Goal: Transaction & Acquisition: Purchase product/service

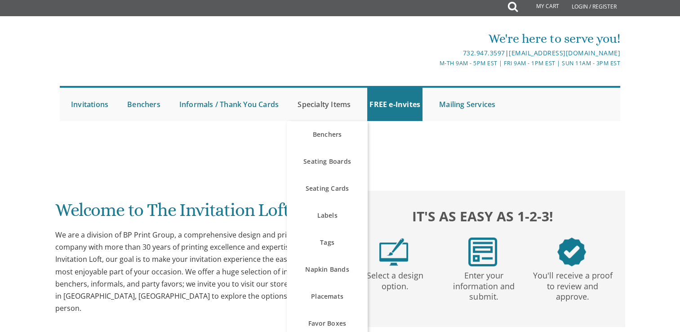
scroll to position [54, 0]
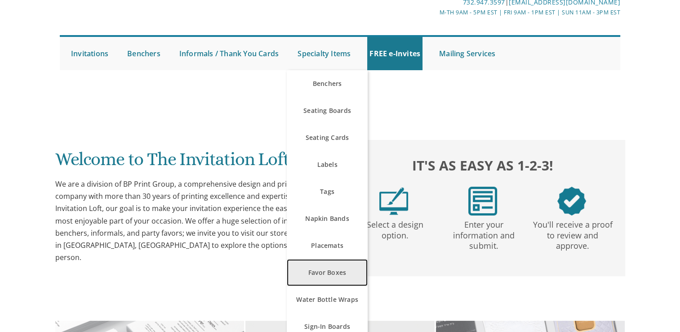
click at [328, 271] on link "Favor Boxes" at bounding box center [327, 272] width 81 height 27
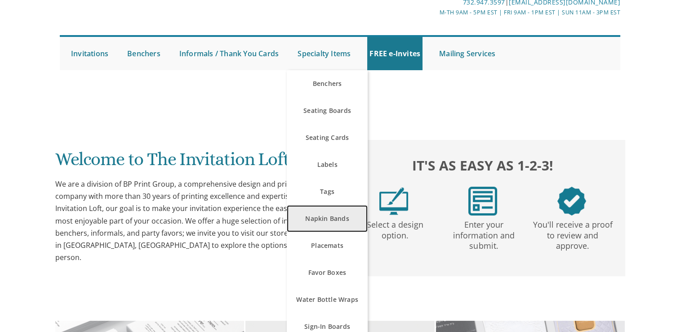
click at [311, 226] on link "Napkin Bands" at bounding box center [327, 218] width 81 height 27
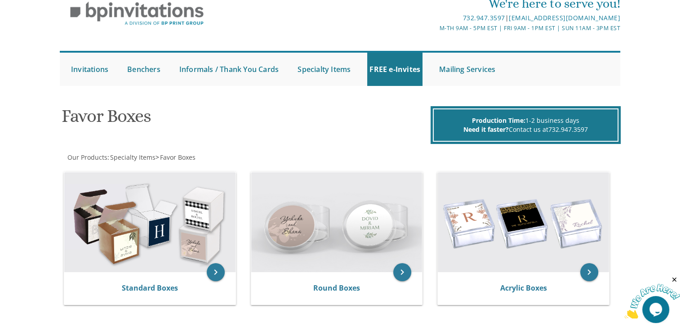
scroll to position [30, 0]
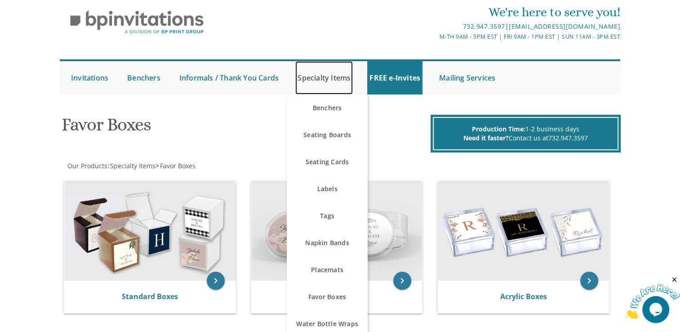
click at [332, 81] on link "Specialty Items" at bounding box center [324, 77] width 58 height 33
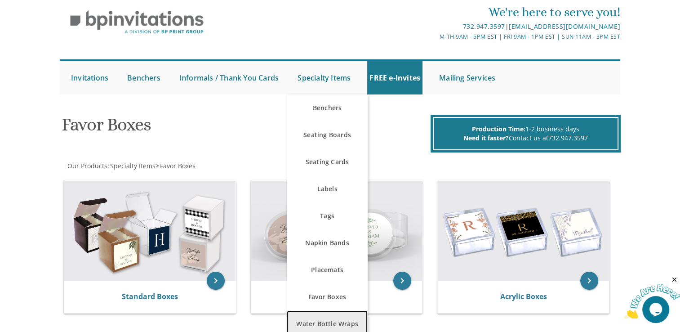
click at [328, 320] on link "Water Bottle Wraps" at bounding box center [327, 323] width 81 height 27
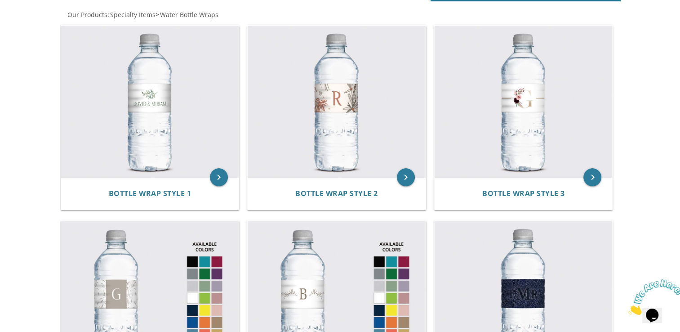
scroll to position [178, 0]
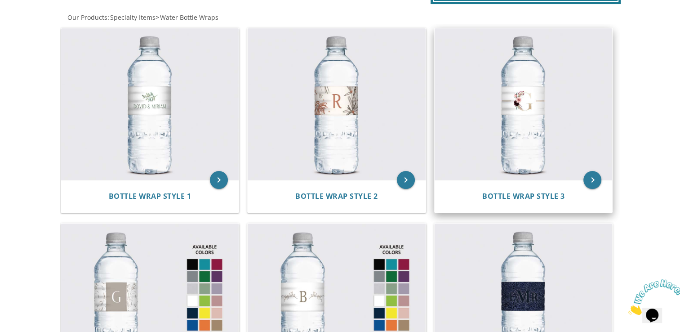
click at [529, 125] on img at bounding box center [524, 104] width 178 height 152
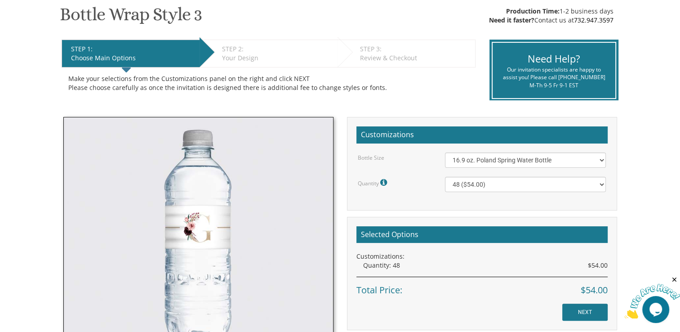
scroll to position [158, 0]
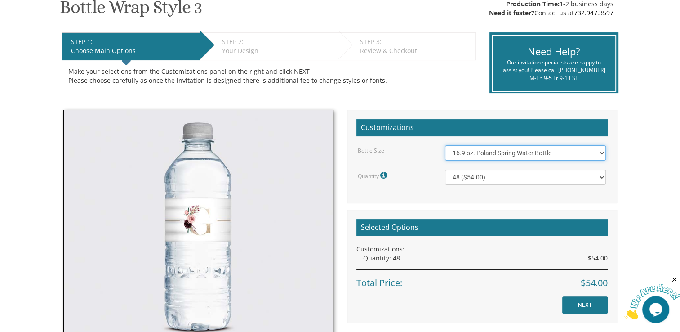
click at [574, 153] on select "16.9 oz. Poland Spring Water Bottle 13.5 oz. Fred Water Bottle" at bounding box center [525, 152] width 161 height 15
click at [445, 145] on select "16.9 oz. Poland Spring Water Bottle 13.5 oz. Fred Water Bottle" at bounding box center [525, 152] width 161 height 15
click at [554, 155] on select "16.9 oz. Poland Spring Water Bottle 13.5 oz. Fred Water Bottle" at bounding box center [525, 152] width 161 height 15
select select "16.9 oz. Poland Spring Water Bottle"
click at [445, 145] on select "16.9 oz. Poland Spring Water Bottle 13.5 oz. Fred Water Bottle" at bounding box center [525, 152] width 161 height 15
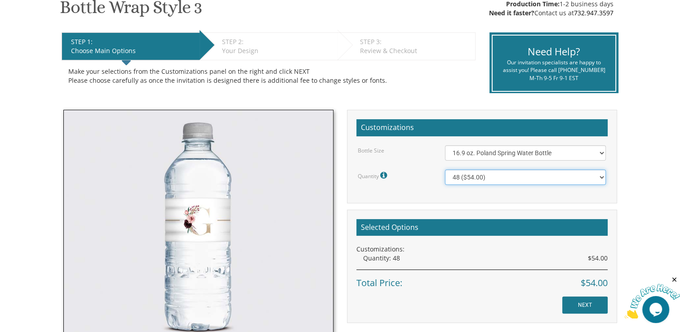
click at [531, 178] on select "48 ($54.00) 96 ($72.00) 144 ($99.00) 192 ($126.00)" at bounding box center [525, 176] width 161 height 15
